Goal: Task Accomplishment & Management: Manage account settings

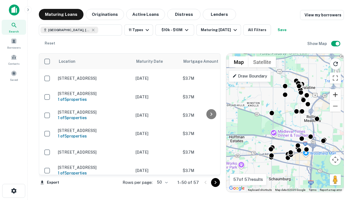
click at [335, 95] on button "Zoom in" at bounding box center [335, 94] width 11 height 11
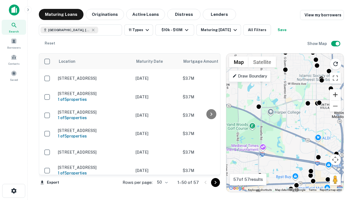
click at [335, 95] on button "Zoom in" at bounding box center [335, 94] width 11 height 11
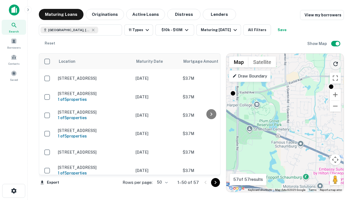
click at [335, 63] on icon "Reload search area" at bounding box center [335, 63] width 7 height 7
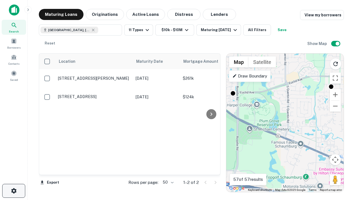
click at [14, 190] on icon "button" at bounding box center [14, 190] width 7 height 7
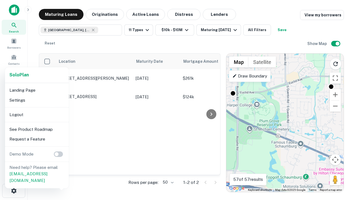
click at [37, 114] on li "Logout" at bounding box center [36, 114] width 59 height 10
